Goal: Obtain resource: Download file/media

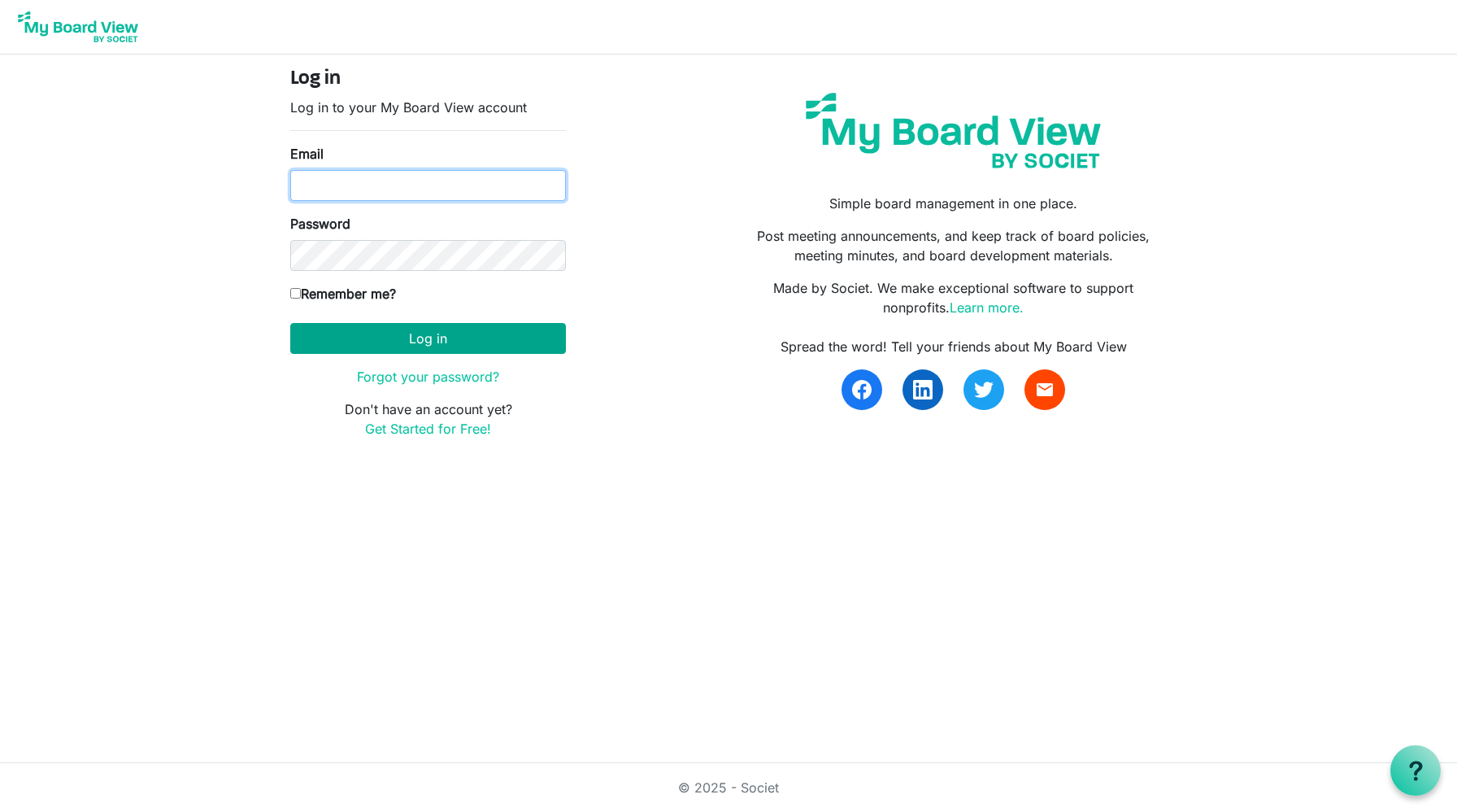
type input "charles@charlescorbit.com"
click at [410, 347] on button "Log in" at bounding box center [428, 338] width 276 height 31
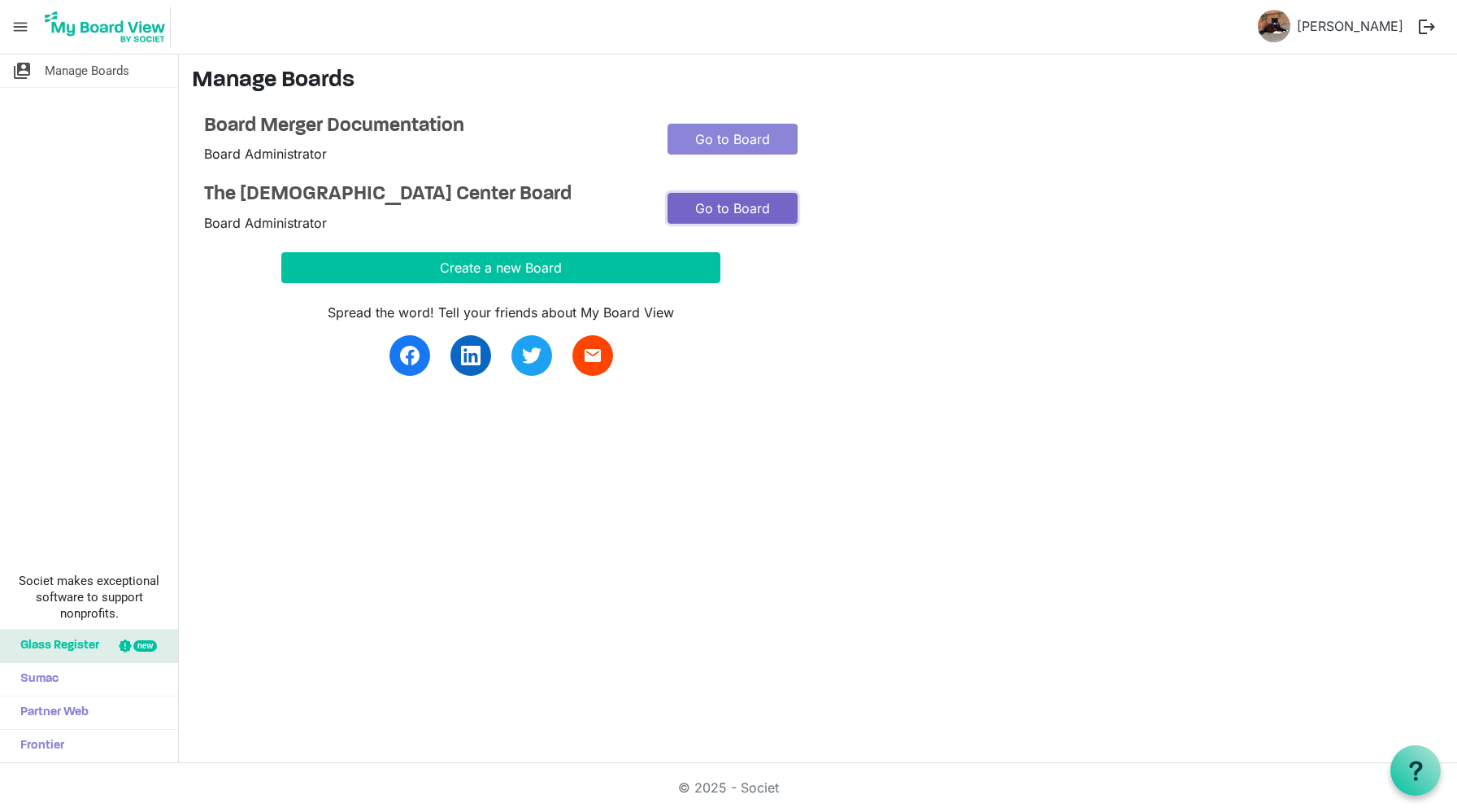
click at [732, 196] on link "Go to Board" at bounding box center [733, 208] width 130 height 31
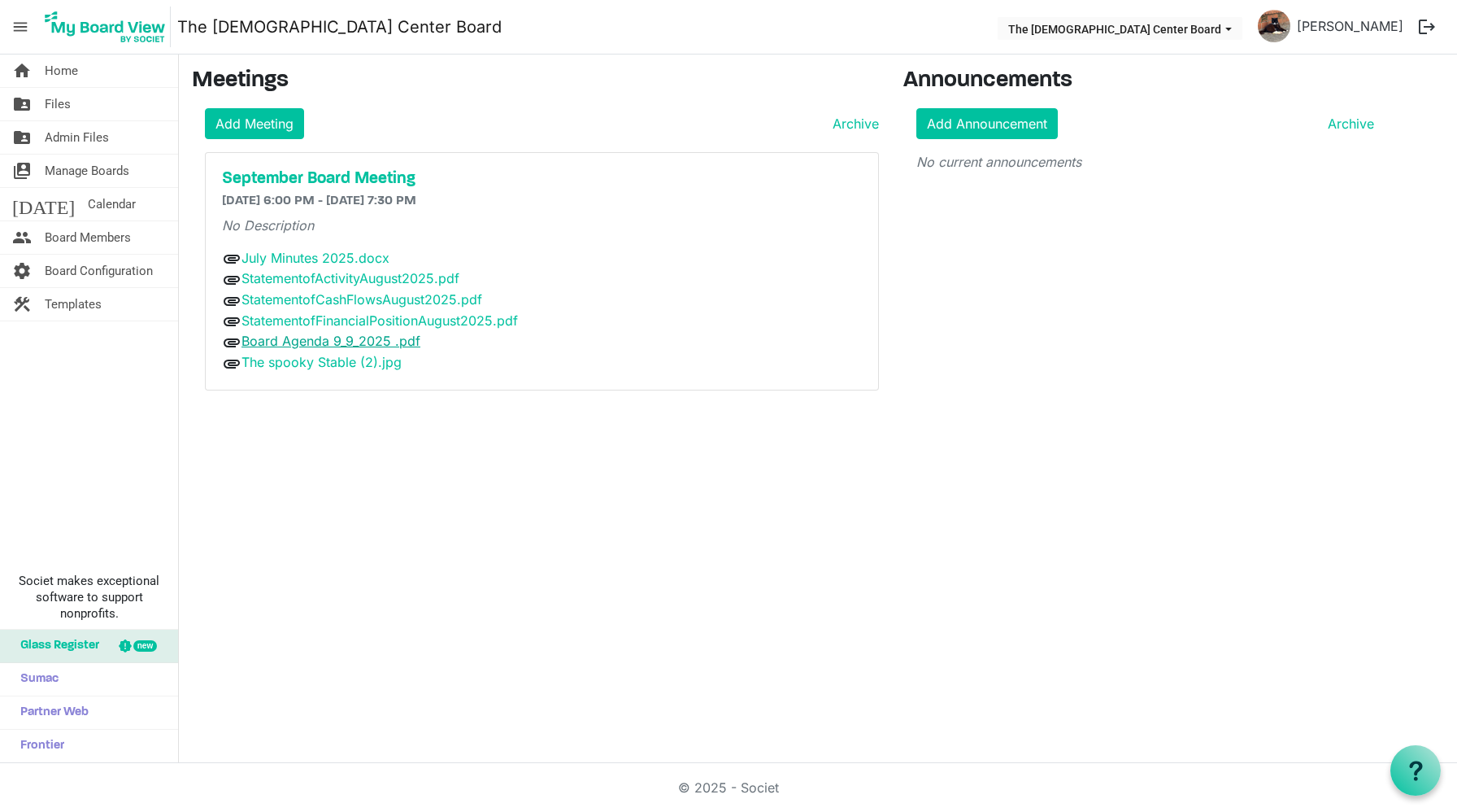
click at [299, 341] on link "Board Agenda 9_9_2025 .pdf" at bounding box center [331, 340] width 179 height 16
click at [360, 283] on link "StatementofActivityAugust2025.pdf" at bounding box center [350, 278] width 218 height 16
click at [357, 303] on link "StatementofCashFlowsAugust2025.pdf" at bounding box center [361, 299] width 240 height 16
click at [346, 271] on link "StatementofActivityAugust2025.pdf" at bounding box center [350, 278] width 218 height 16
click at [327, 314] on link "StatementofFinancialPositionAugust2025.pdf" at bounding box center [380, 321] width 277 height 16
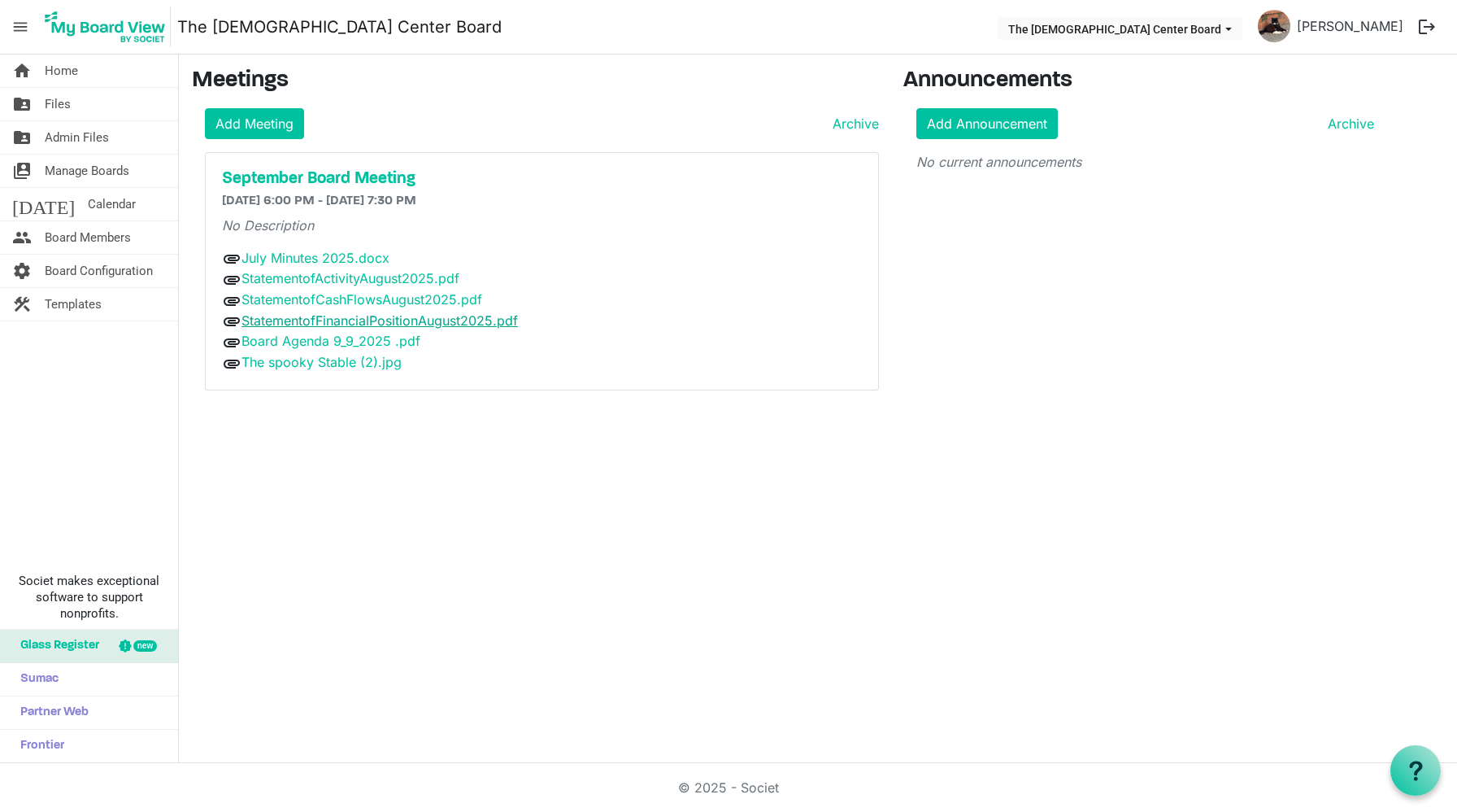
click at [354, 318] on link "StatementofFinancialPositionAugust2025.pdf" at bounding box center [380, 321] width 277 height 16
click at [358, 262] on link "July Minutes 2025.docx" at bounding box center [315, 257] width 148 height 16
click at [55, 108] on span "Files" at bounding box center [57, 104] width 26 height 32
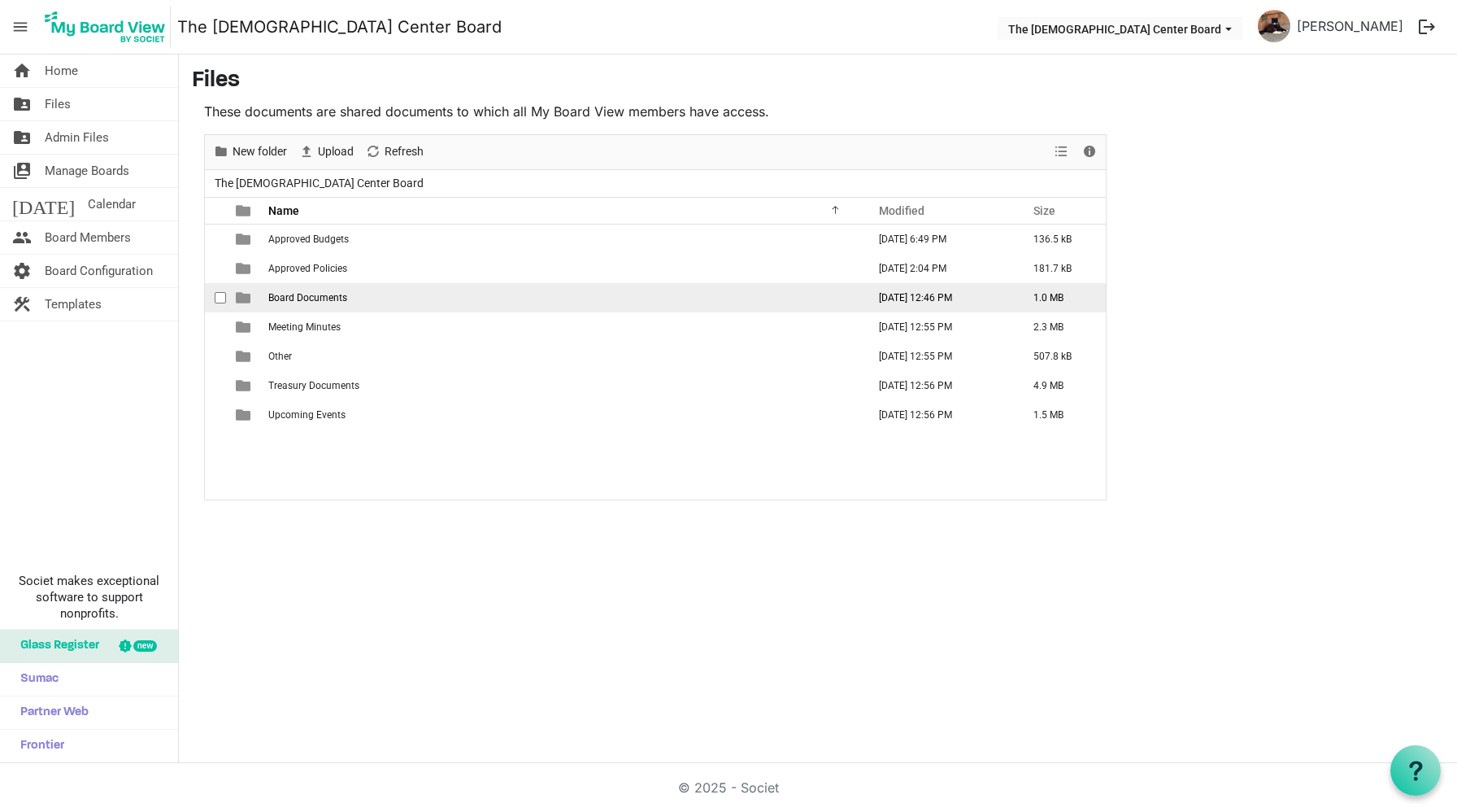
click at [304, 301] on span "Board Documents" at bounding box center [307, 297] width 79 height 12
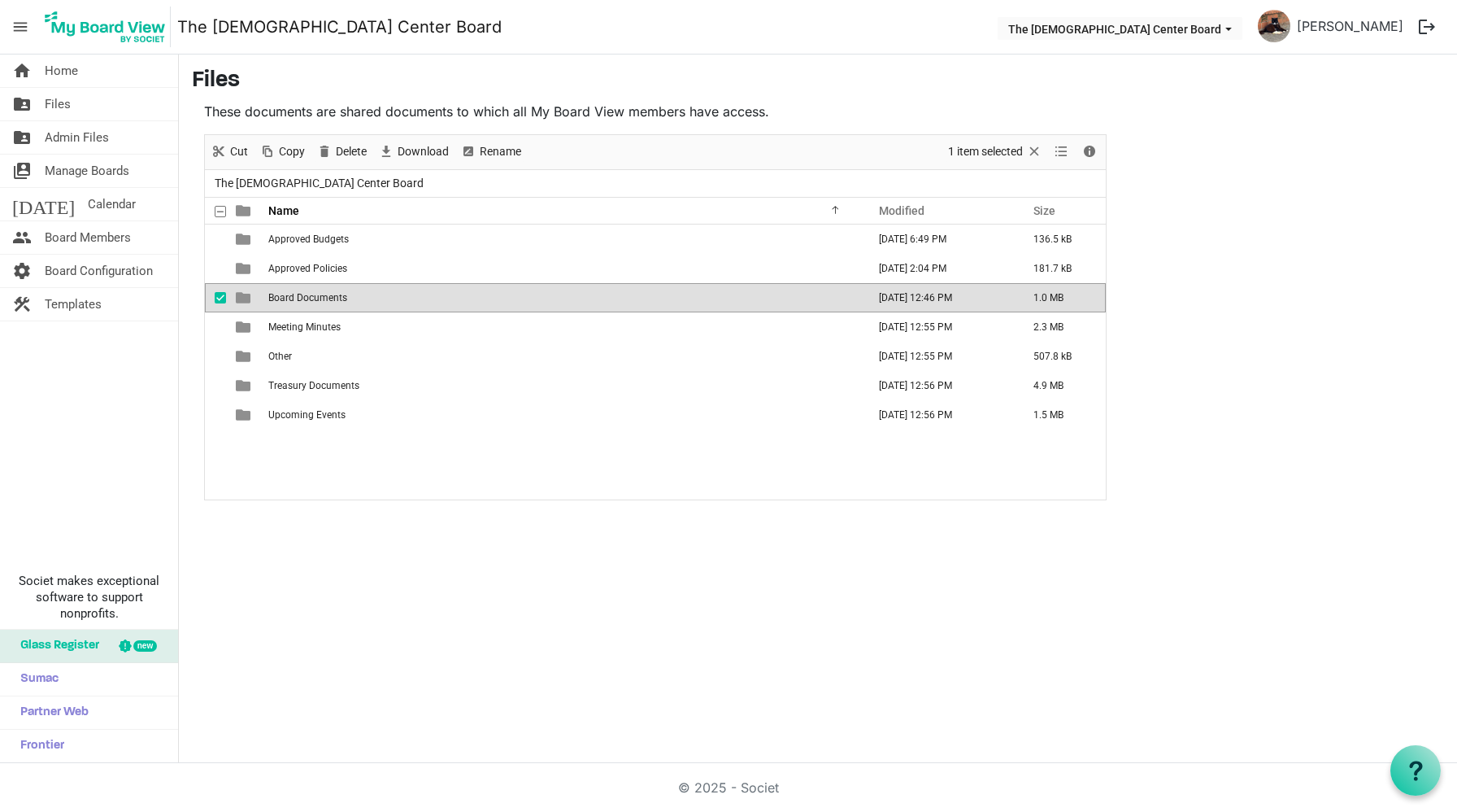
click at [304, 301] on span "Board Documents" at bounding box center [307, 297] width 79 height 12
